Goal: Find specific page/section: Find specific page/section

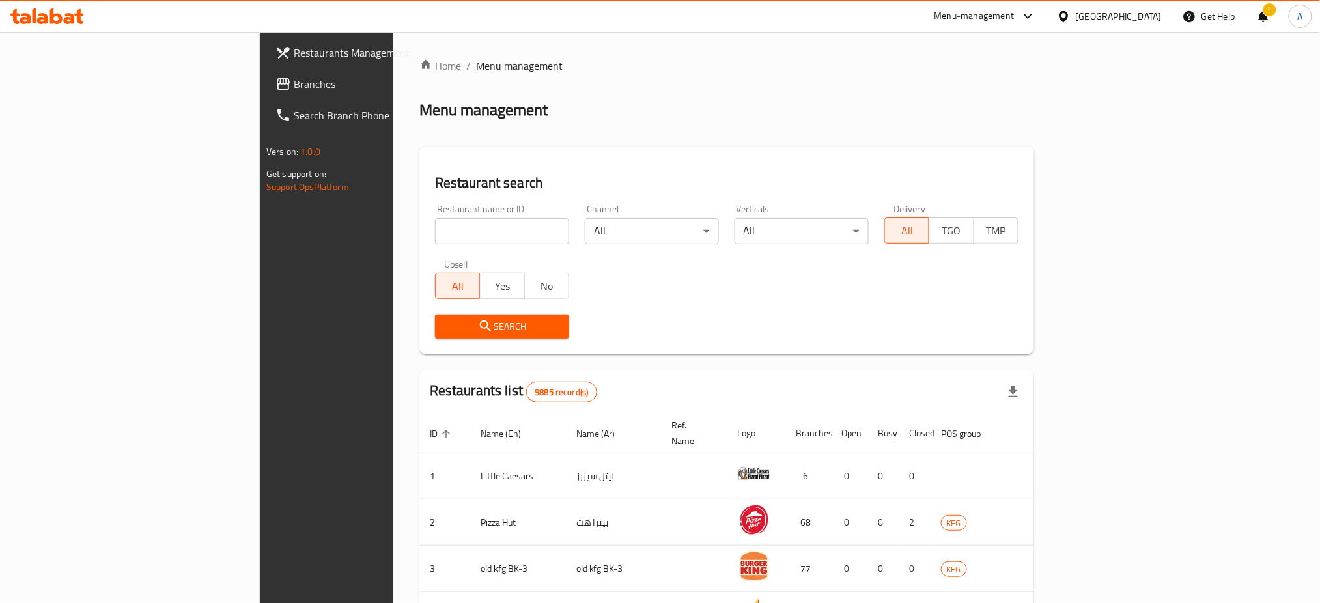
click at [355, 227] on div at bounding box center [660, 301] width 1320 height 603
click at [435, 233] on input "search" at bounding box center [502, 231] width 134 height 26
paste input "Mashawi Aldeera"
click at [445, 324] on span "Search" at bounding box center [501, 326] width 113 height 16
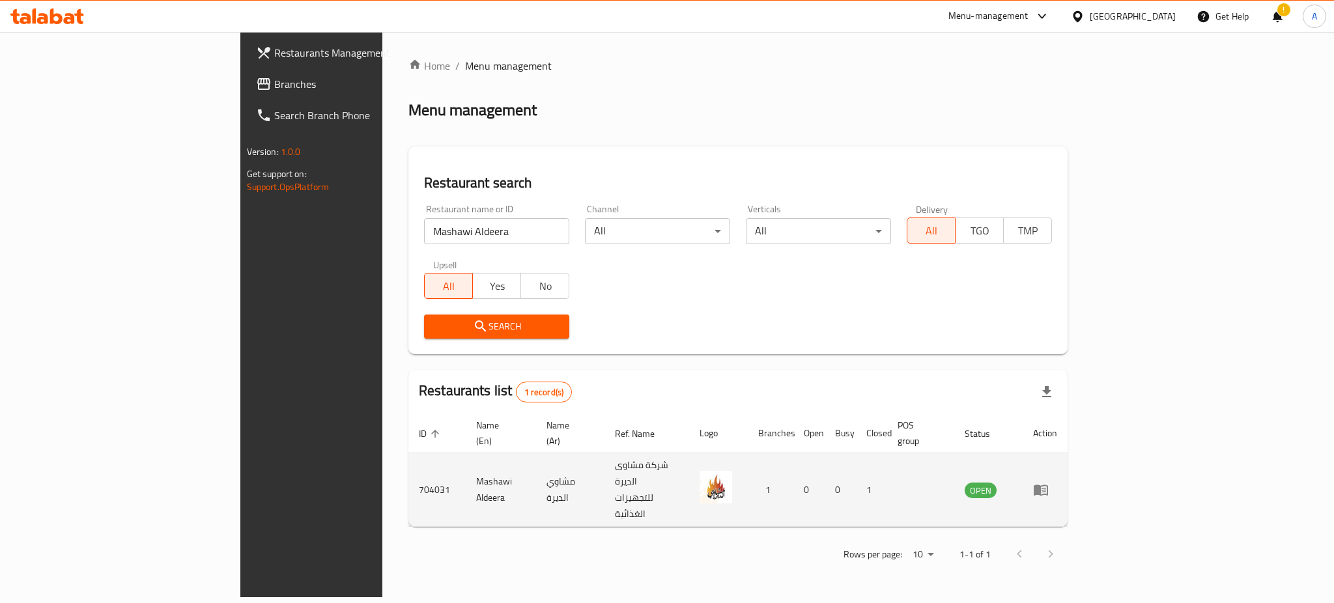
click at [408, 461] on td "704031" at bounding box center [436, 490] width 57 height 74
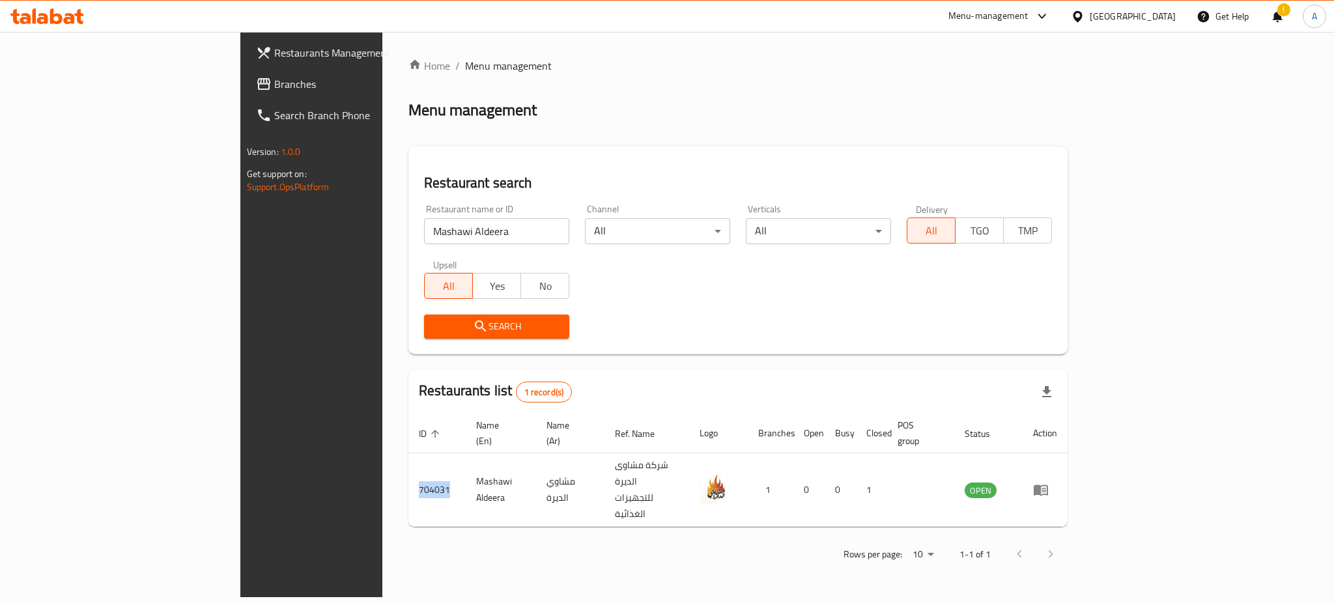
copy td "704031"
drag, startPoint x: 332, startPoint y: 230, endPoint x: 52, endPoint y: 211, distance: 280.7
click at [240, 211] on div "Restaurants Management Branches Search Branch Phone Version: 1.0.0 Get support …" at bounding box center [667, 314] width 854 height 565
click at [434, 327] on span "Search" at bounding box center [496, 326] width 124 height 16
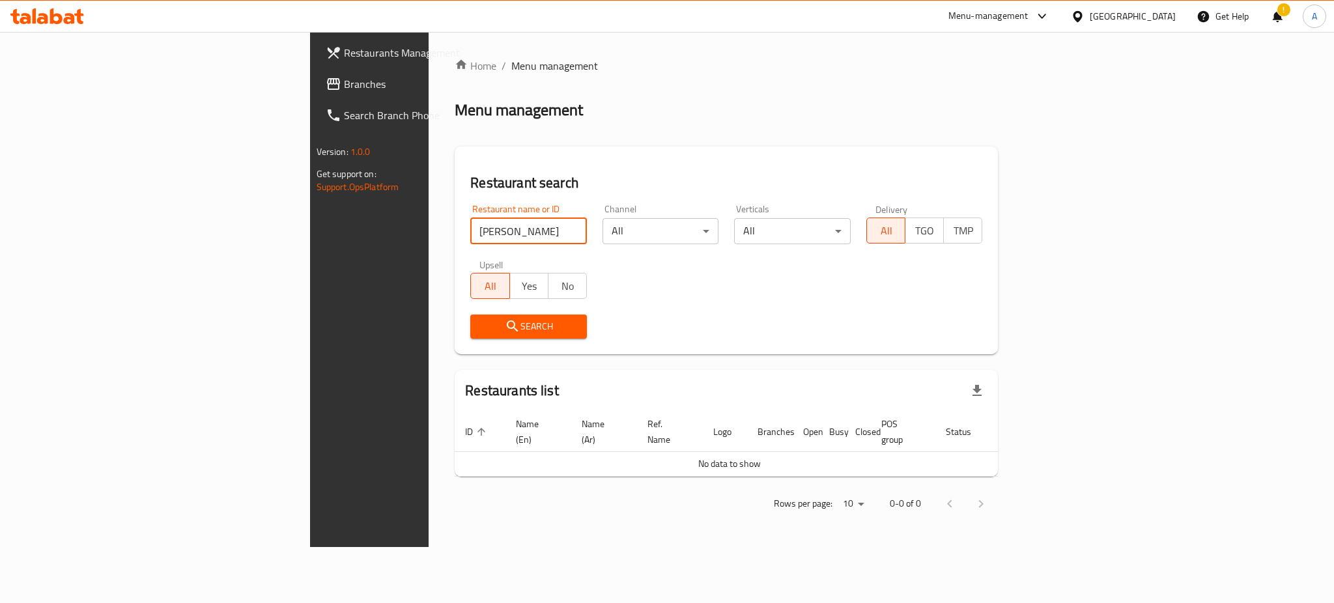
drag, startPoint x: 345, startPoint y: 230, endPoint x: 300, endPoint y: 232, distance: 45.0
click at [470, 232] on input "shaikh almandi" at bounding box center [528, 231] width 117 height 26
type input "shaikh"
click at [481, 324] on span "Search" at bounding box center [529, 326] width 96 height 16
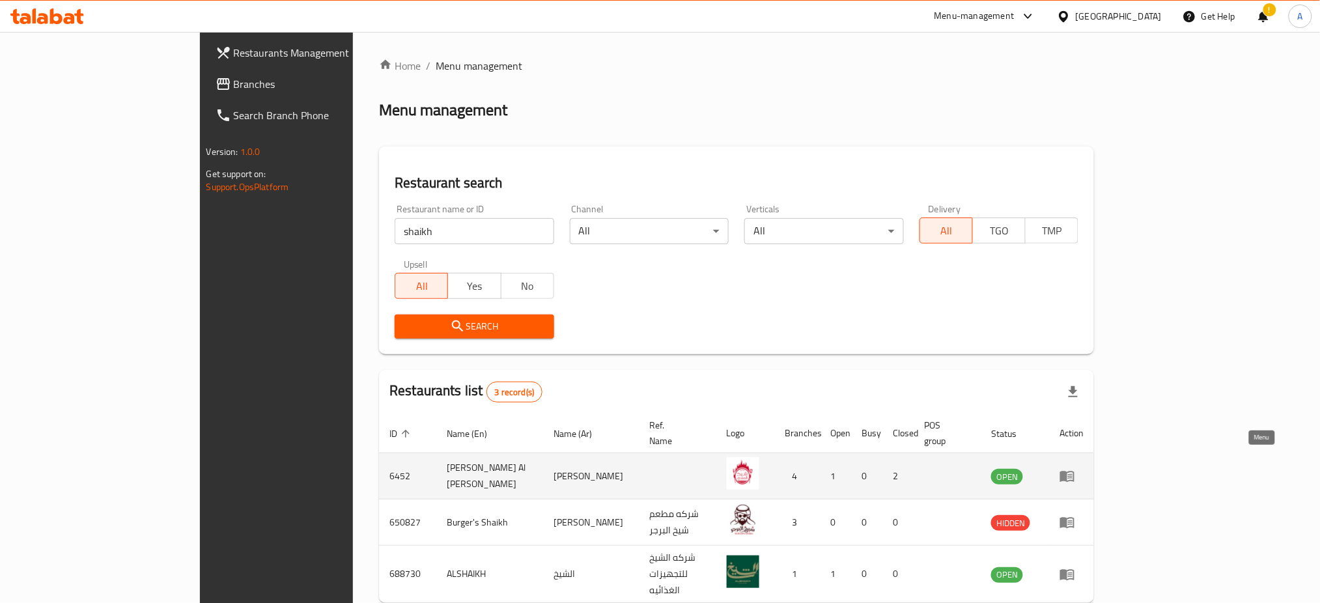
click at [1084, 468] on link "enhanced table" at bounding box center [1072, 476] width 24 height 16
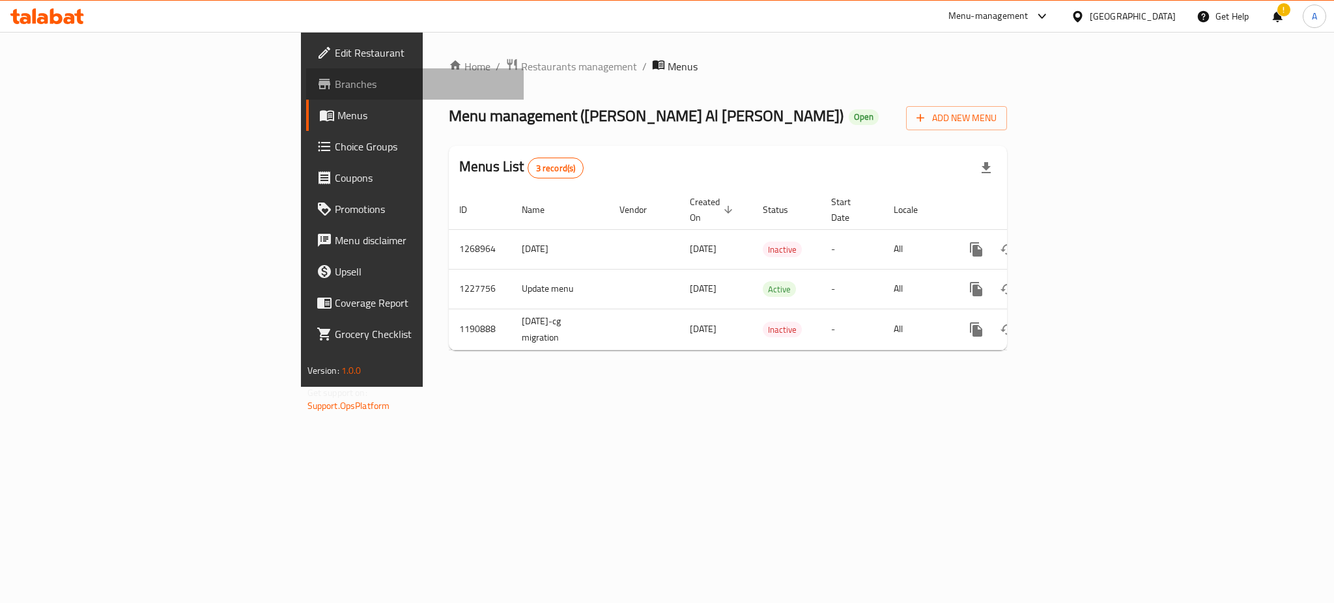
click at [335, 85] on span "Branches" at bounding box center [424, 84] width 178 height 16
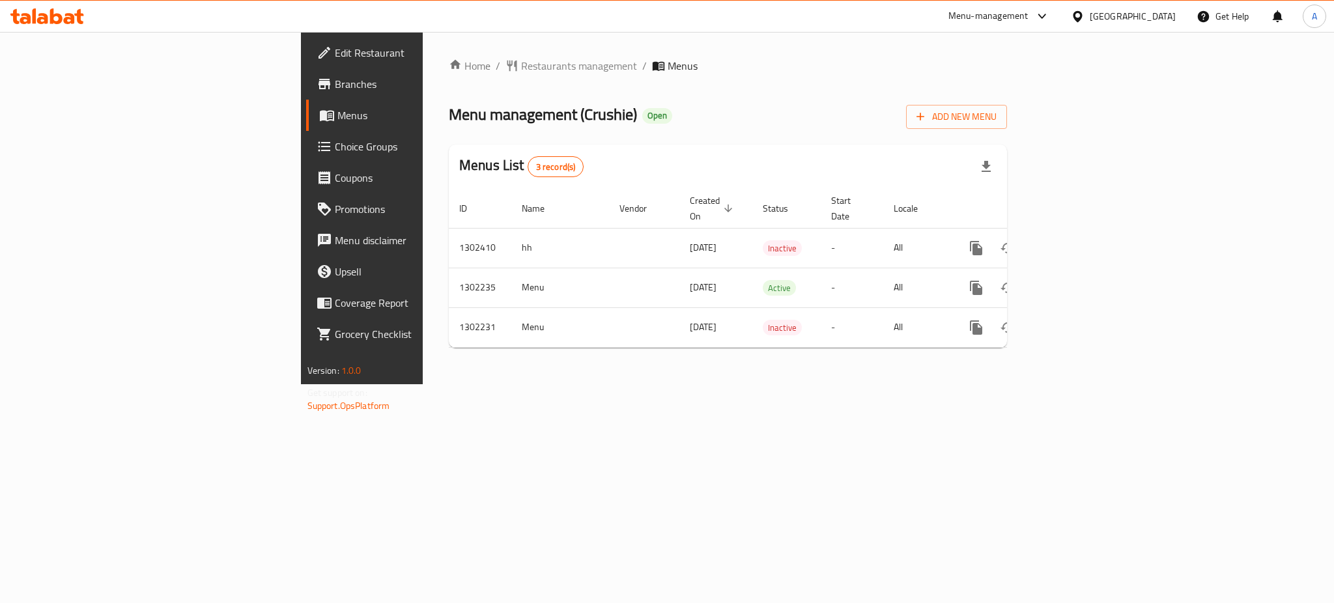
click at [335, 80] on span "Branches" at bounding box center [424, 84] width 178 height 16
click at [1078, 280] on icon "enhanced table" at bounding box center [1070, 288] width 16 height 16
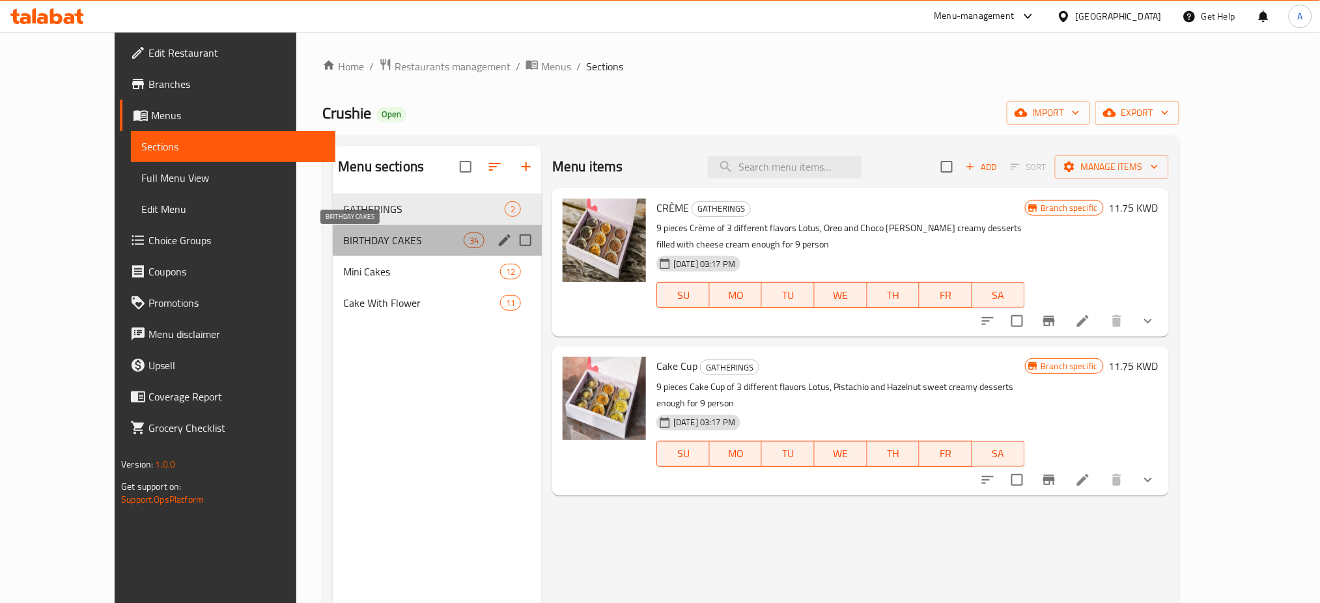
click at [343, 237] on span "BIRTHDAY CAKES" at bounding box center [403, 241] width 120 height 16
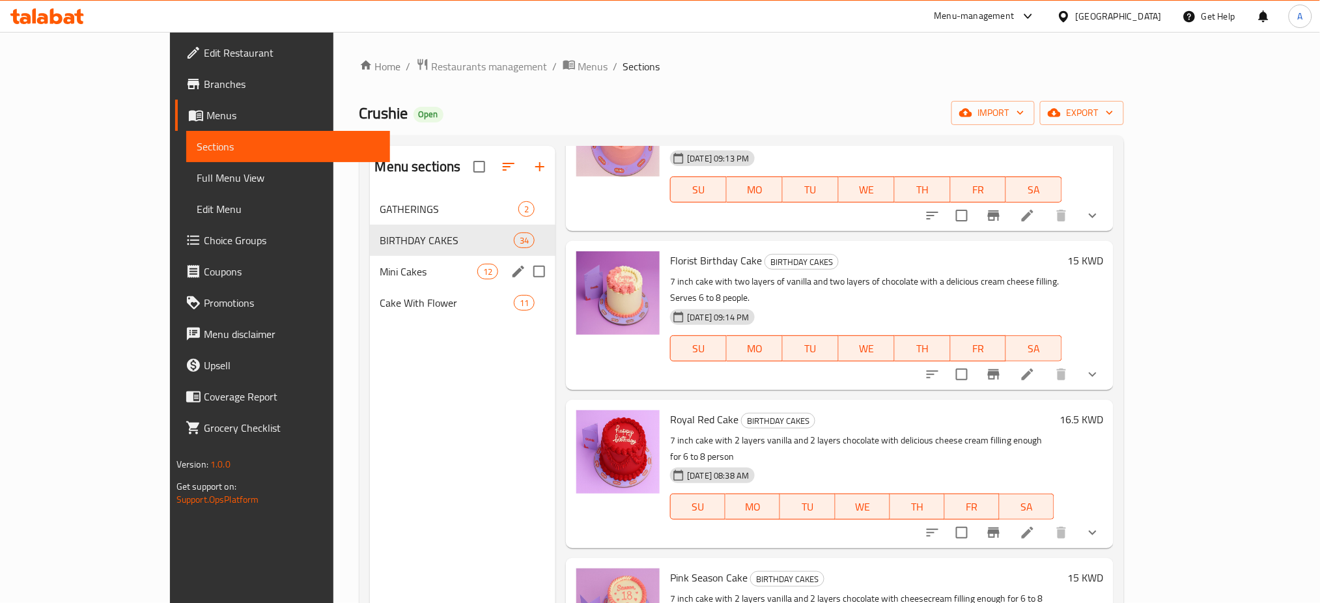
click at [370, 284] on div "Mini Cakes 12" at bounding box center [463, 271] width 186 height 31
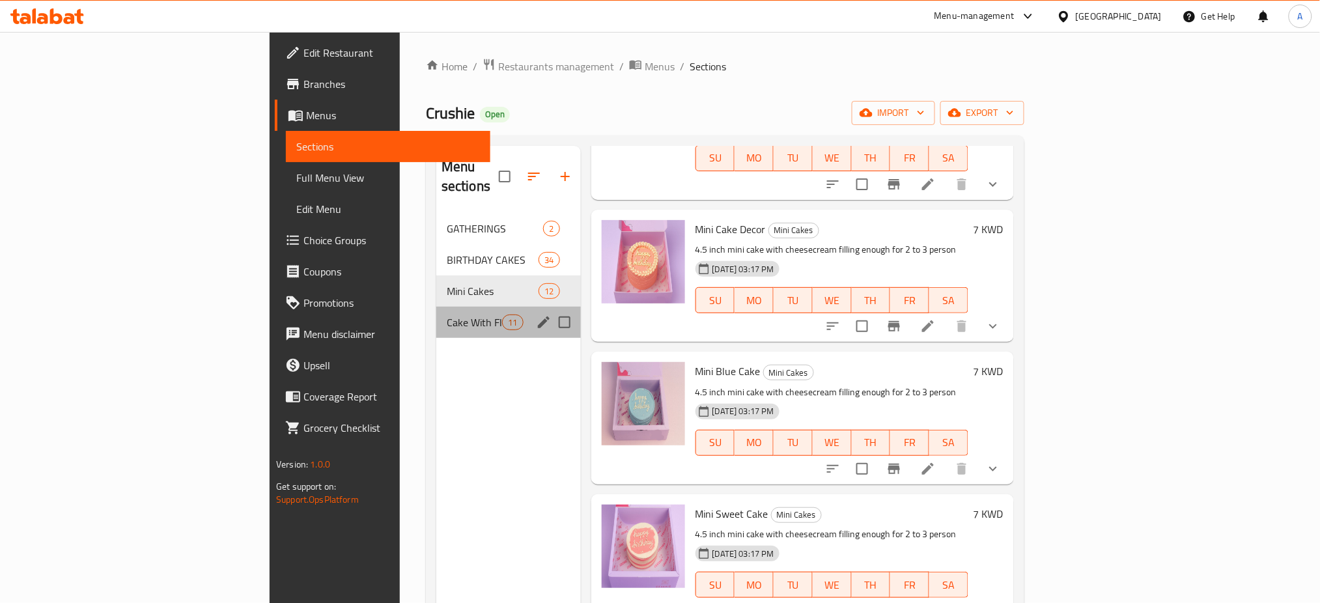
click at [436, 307] on div "Cake With Flower 11" at bounding box center [508, 322] width 145 height 31
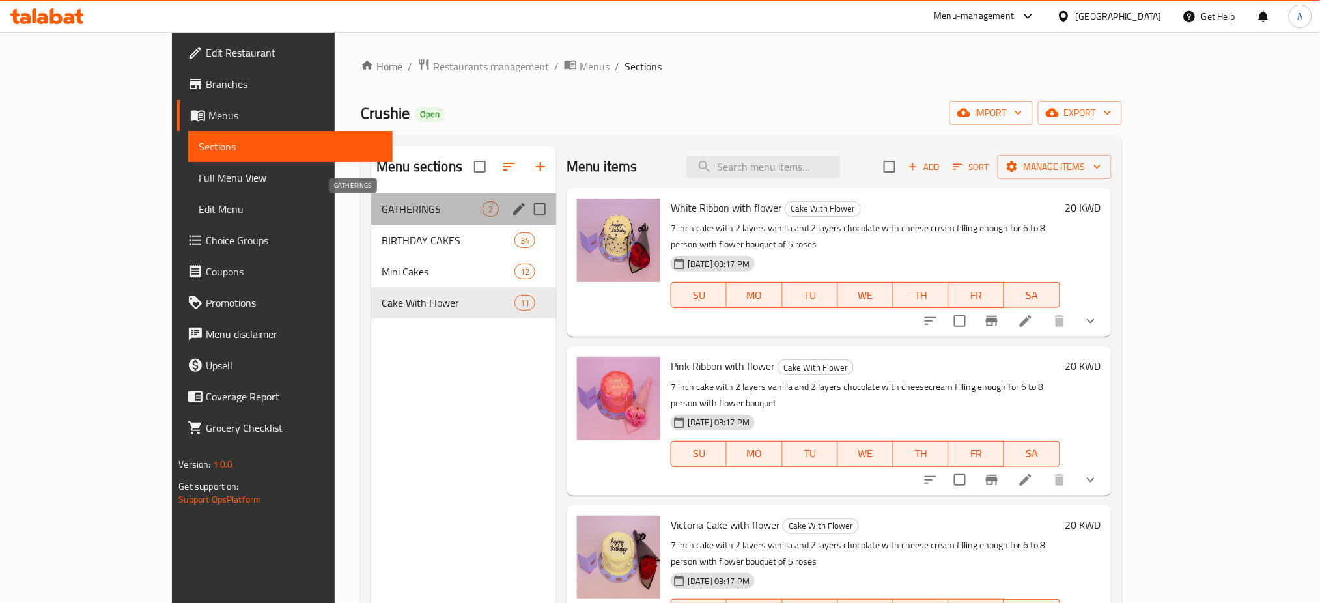
click at [382, 216] on span "GATHERINGS" at bounding box center [432, 209] width 101 height 16
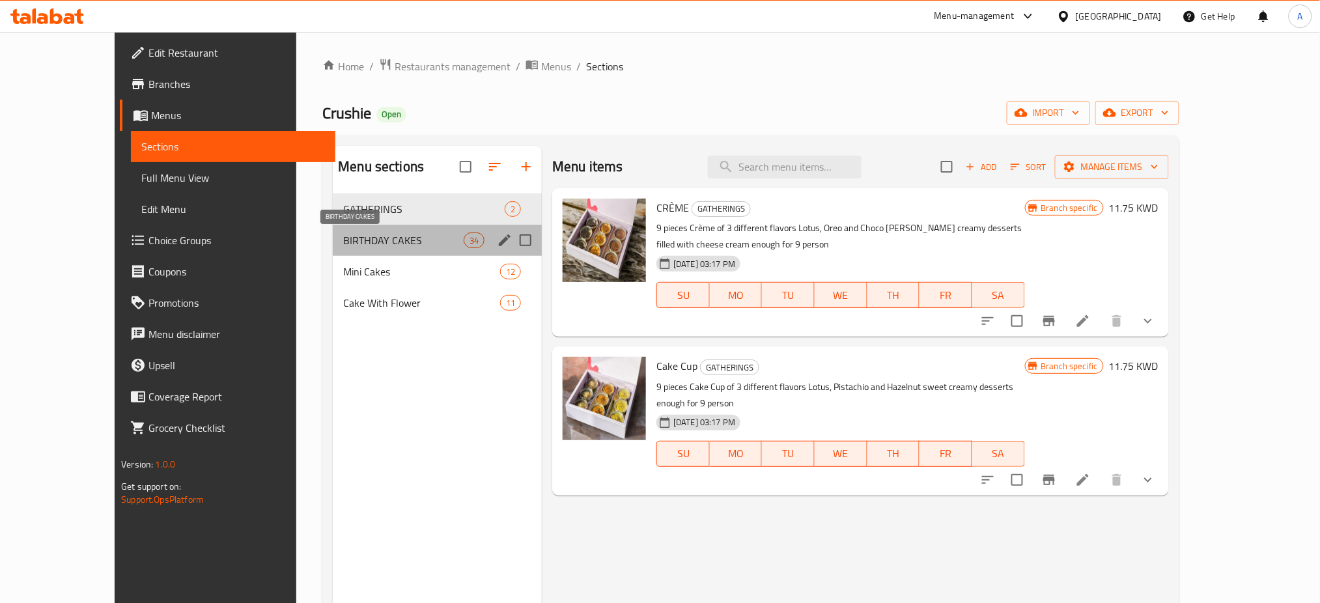
click at [361, 244] on span "BIRTHDAY CAKES" at bounding box center [403, 241] width 120 height 16
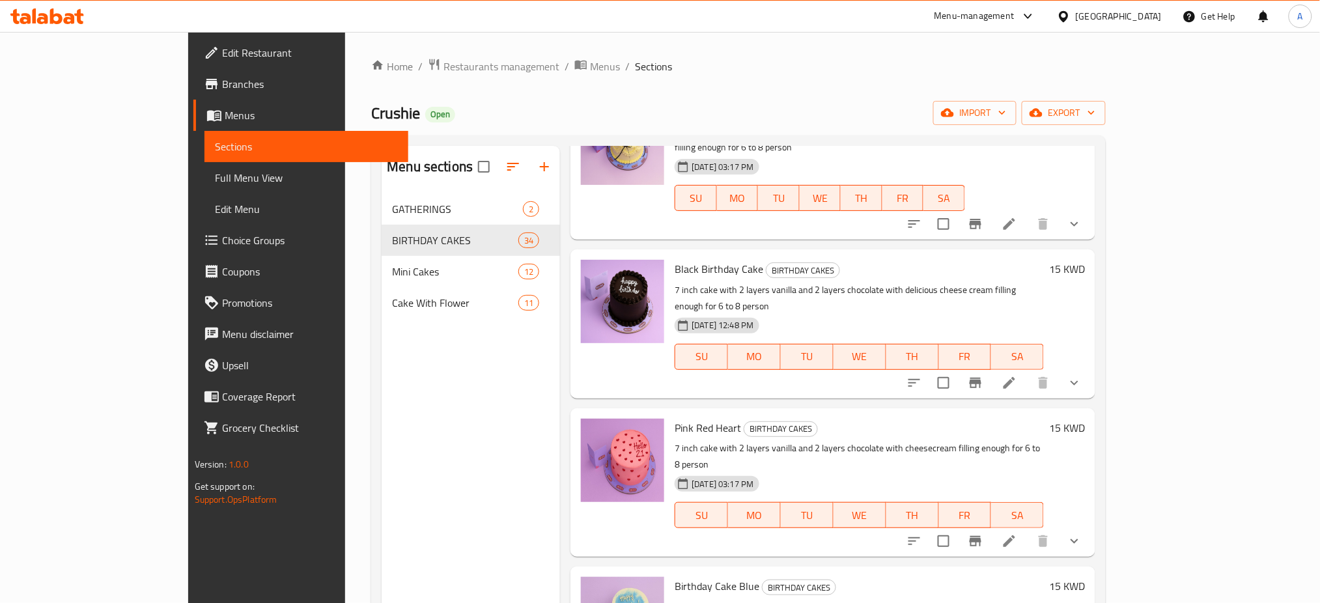
scroll to position [3908, 0]
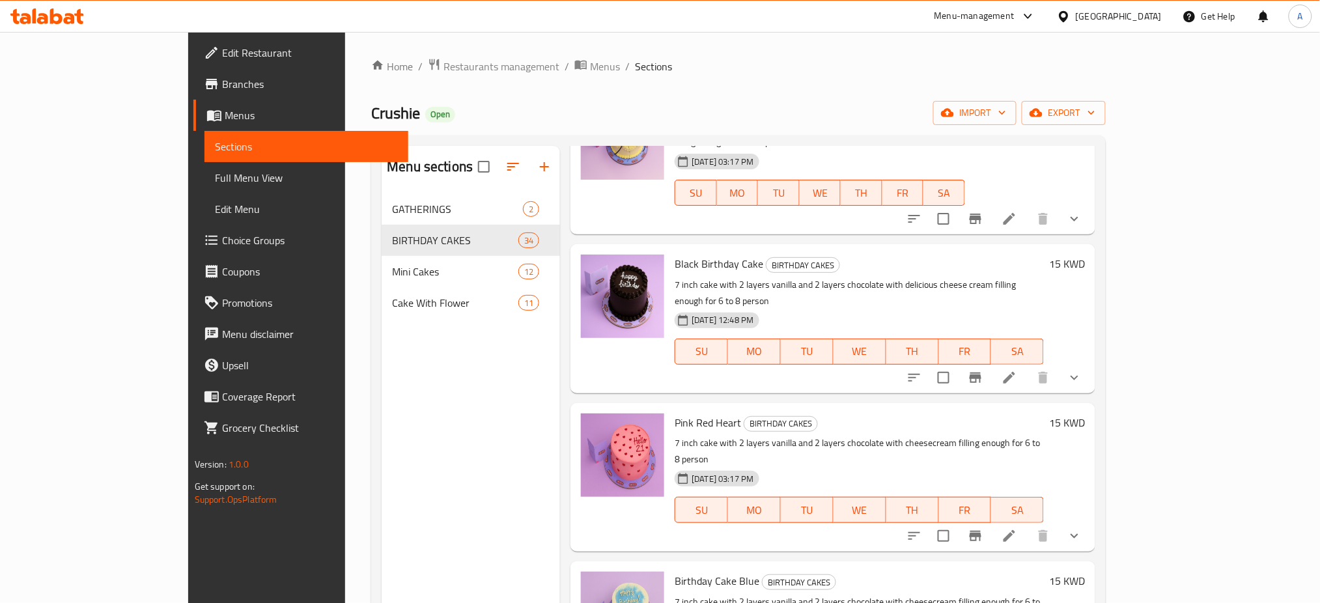
click at [222, 46] on span "Edit Restaurant" at bounding box center [310, 53] width 177 height 16
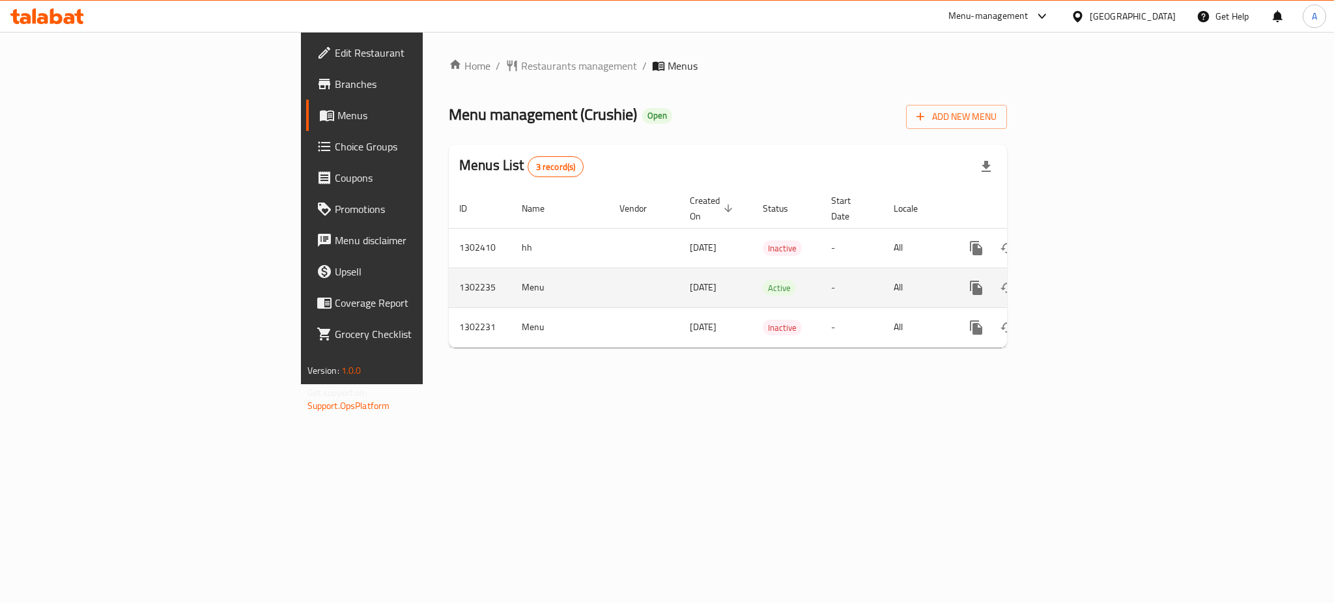
click at [1086, 281] on link "enhanced table" at bounding box center [1069, 287] width 31 height 31
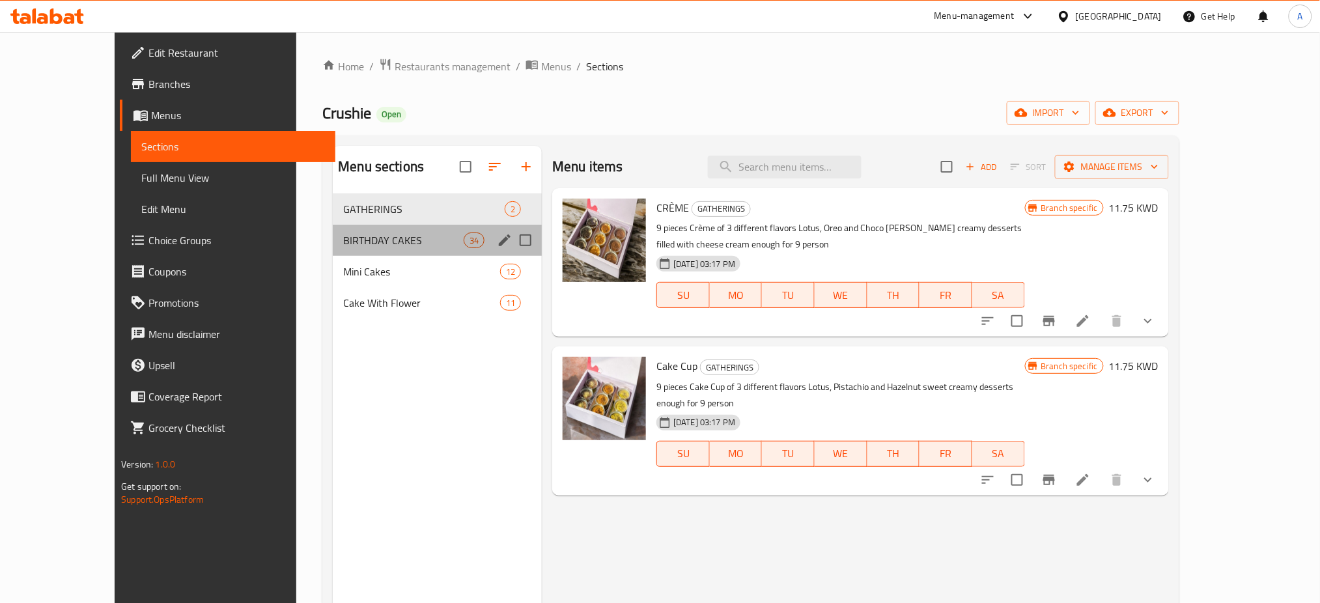
click at [333, 251] on div "BIRTHDAY CAKES 34" at bounding box center [437, 240] width 209 height 31
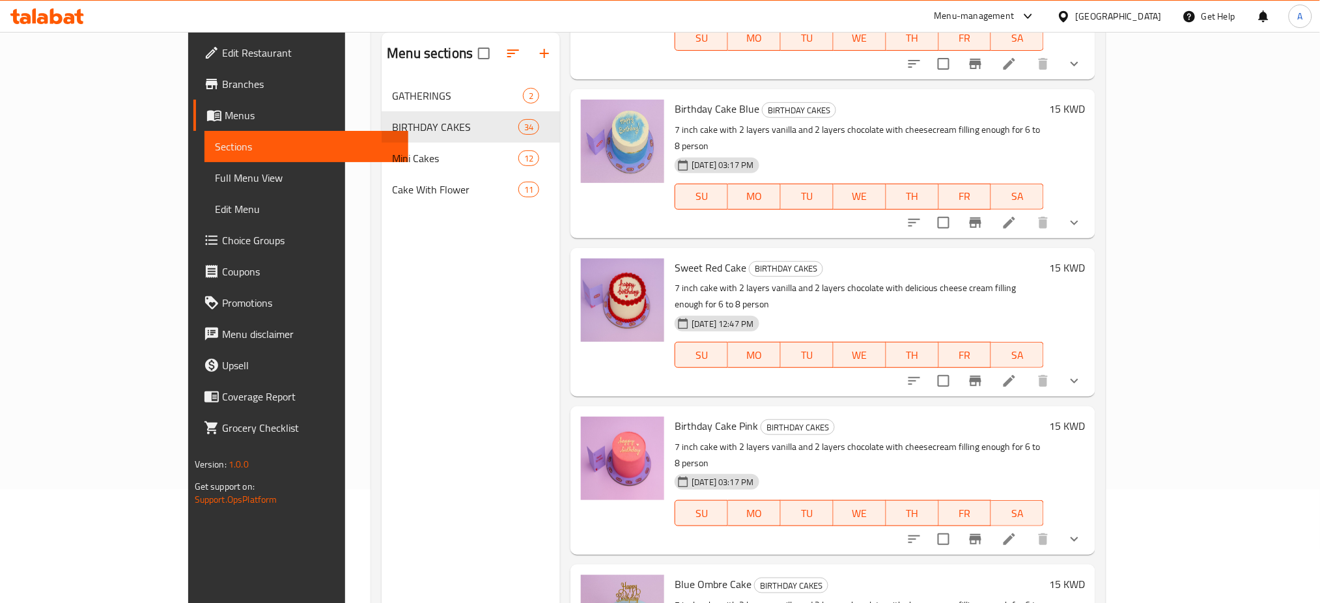
scroll to position [182, 0]
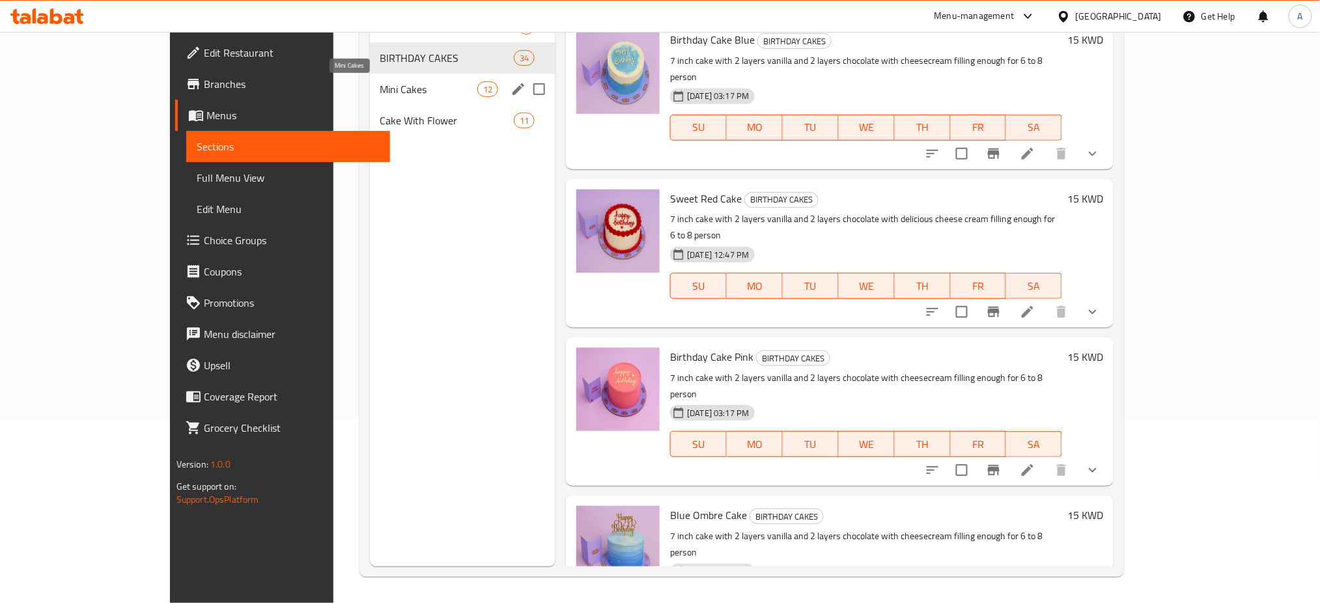
click at [380, 87] on span "Mini Cakes" at bounding box center [428, 89] width 97 height 16
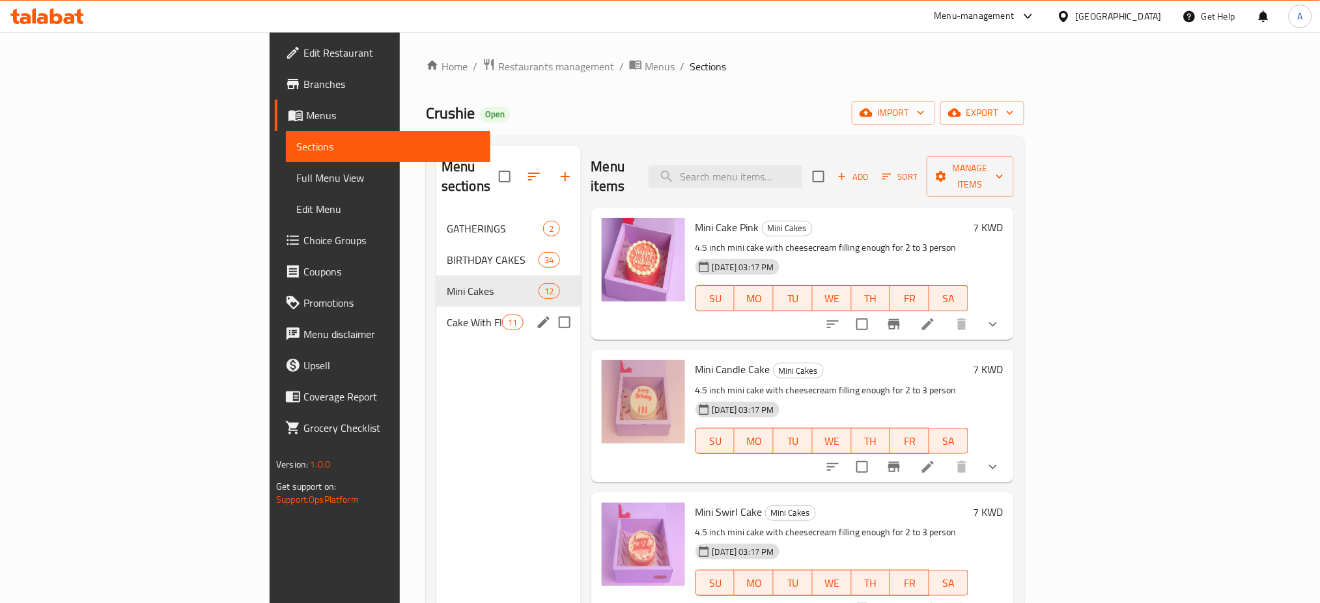
click at [436, 307] on div "Cake With Flower 11" at bounding box center [508, 322] width 145 height 31
